Goal: Check status

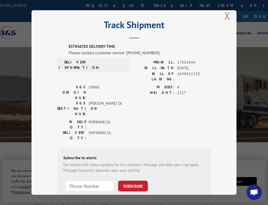
scroll to position [5, 0]
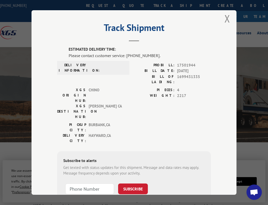
click at [180, 65] on span "17501944" at bounding box center [194, 66] width 34 height 6
copy span "17501944"
click at [230, 17] on button "Close modal" at bounding box center [227, 19] width 6 height 14
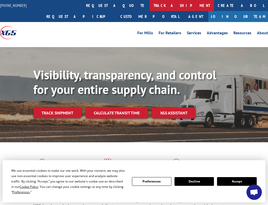
click at [150, 6] on link "track a shipment" at bounding box center [182, 5] width 64 height 11
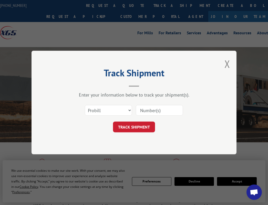
click at [154, 111] on input at bounding box center [159, 110] width 47 height 11
paste input "17501944"
type input "17501944"
click at [141, 125] on button "TRACK SHIPMENT" at bounding box center [134, 127] width 42 height 11
